Goal: Find specific page/section: Find specific page/section

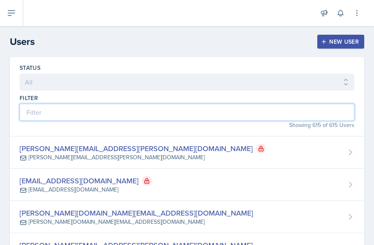
click at [113, 112] on input at bounding box center [187, 112] width 335 height 17
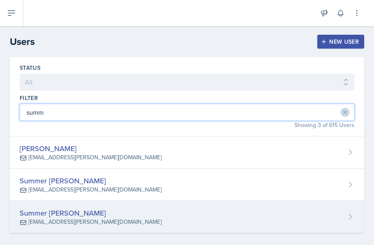
type input "summ"
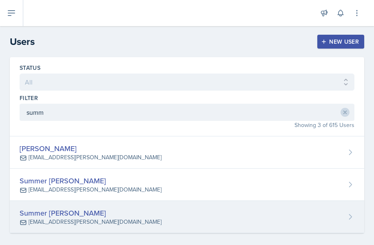
click at [99, 212] on div "Summer [PERSON_NAME]" at bounding box center [91, 212] width 142 height 11
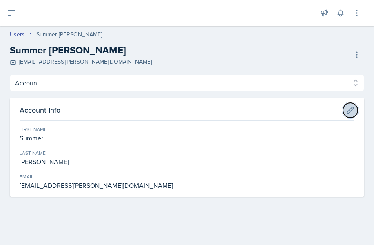
click at [354, 110] on icon at bounding box center [350, 110] width 8 height 8
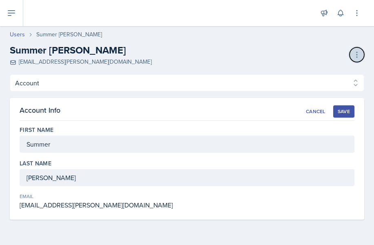
click at [355, 54] on icon at bounding box center [357, 55] width 8 height 8
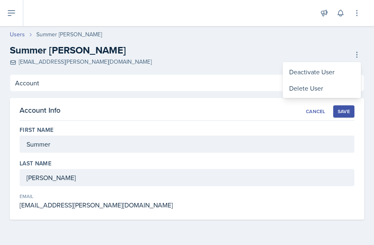
click at [265, 54] on div "Summer [PERSON_NAME] [EMAIL_ADDRESS][PERSON_NAME][DOMAIN_NAME] Deactivate User …" at bounding box center [187, 54] width 354 height 23
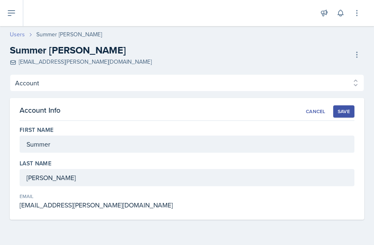
click at [17, 36] on link "Users" at bounding box center [17, 34] width 15 height 9
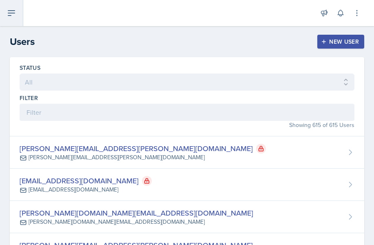
click at [7, 12] on icon at bounding box center [12, 13] width 10 height 10
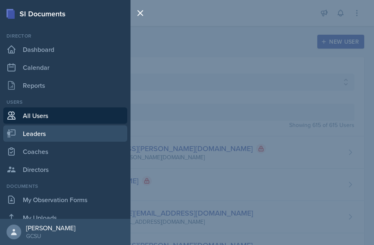
click at [36, 129] on link "Leaders" at bounding box center [65, 133] width 124 height 16
select select "986fdc3e-2246-4ffd-9cb8-78666de4ebed"
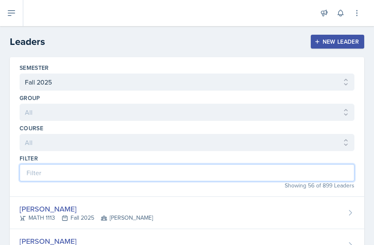
click at [51, 174] on input at bounding box center [187, 172] width 335 height 17
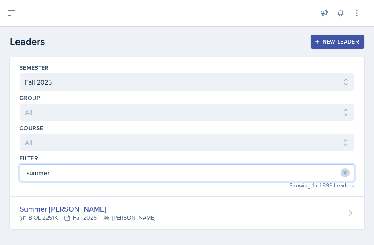
type input "summer"
